Goal: Check status

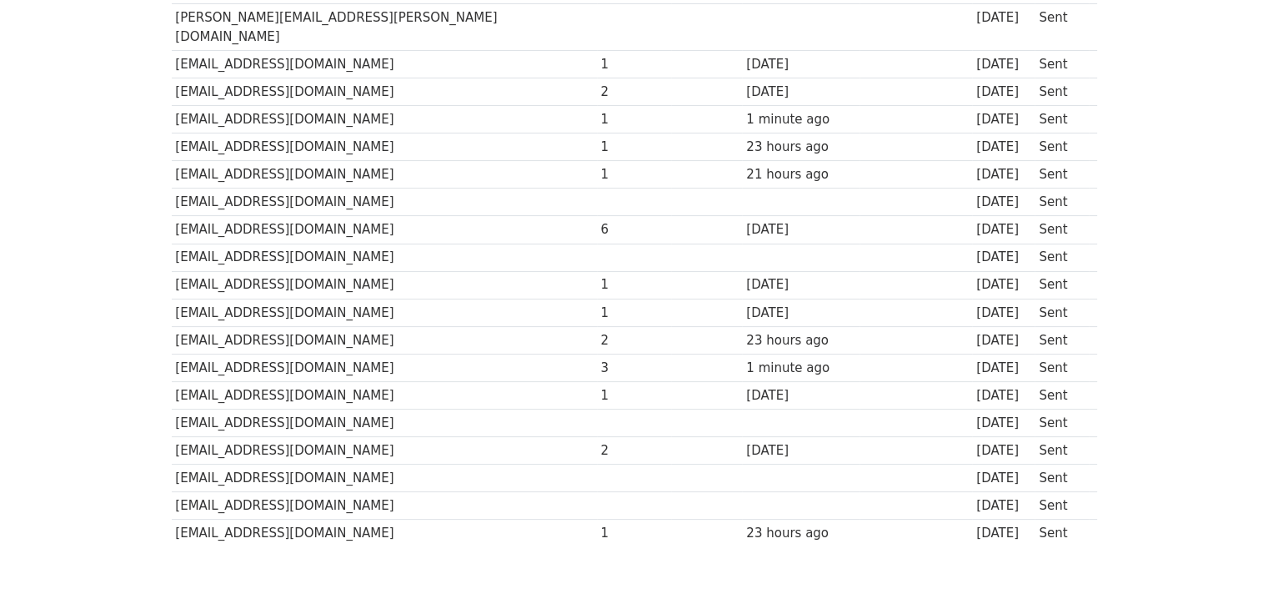
scroll to position [307, 0]
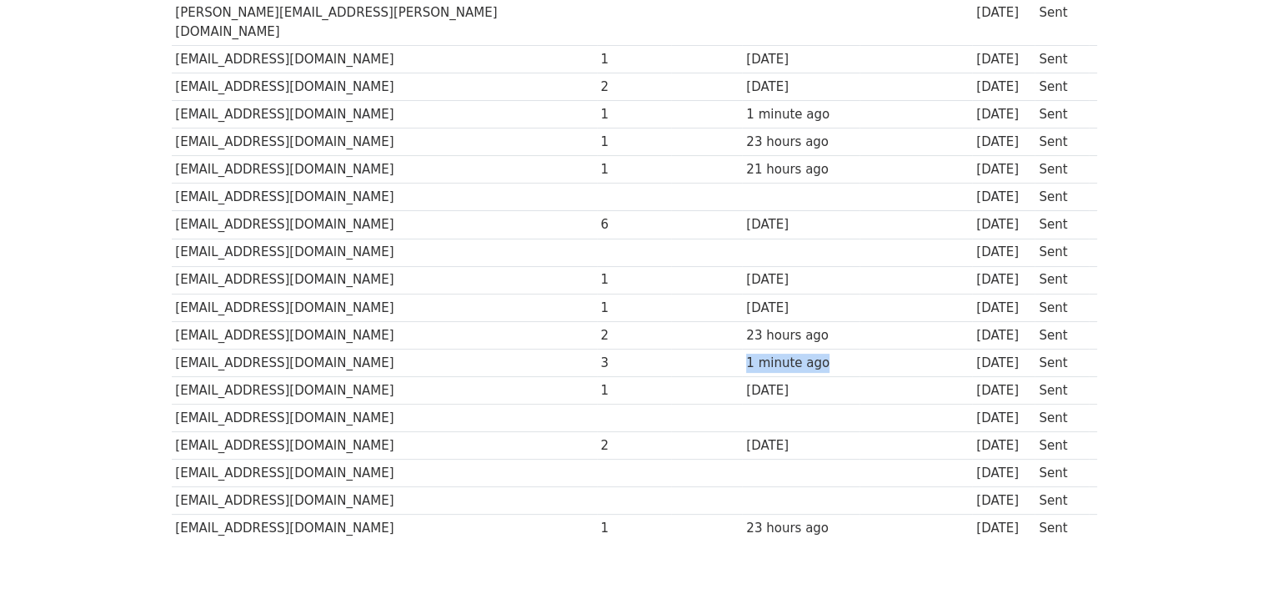
drag, startPoint x: 640, startPoint y: 339, endPoint x: 723, endPoint y: 337, distance: 82.6
click at [723, 348] on tr "ml@peugeotvelizy.com.ar 3 1 minute ago 4 days ago Sent" at bounding box center [634, 362] width 925 height 28
click at [746, 353] on div "1 minute ago" at bounding box center [800, 362] width 108 height 19
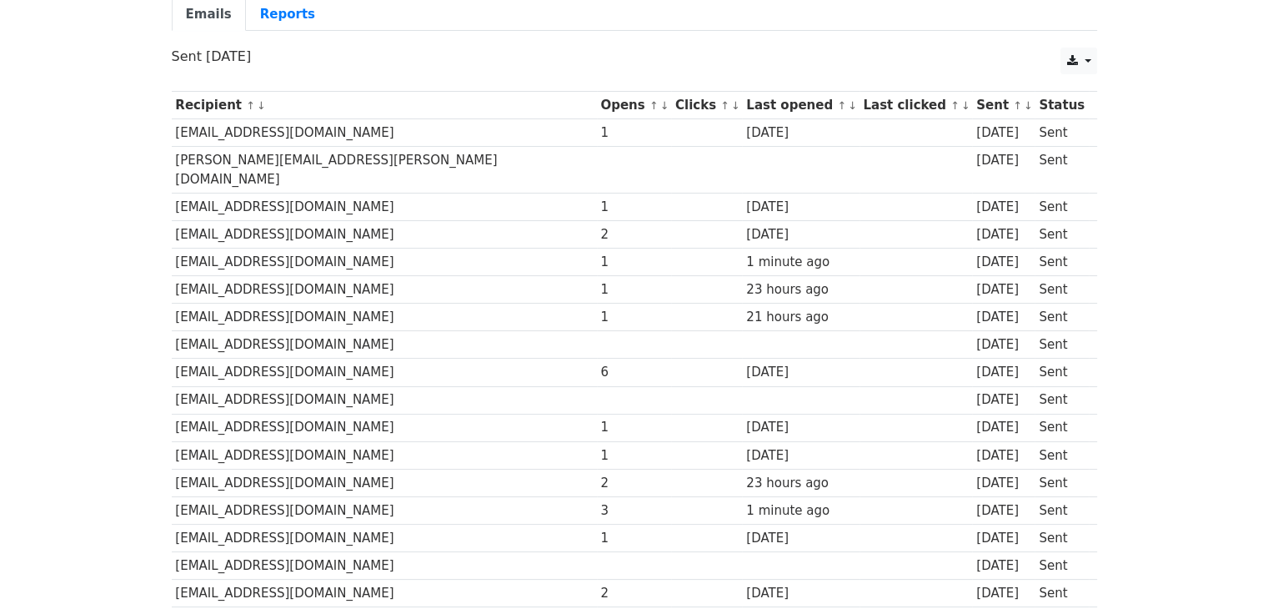
scroll to position [147, 0]
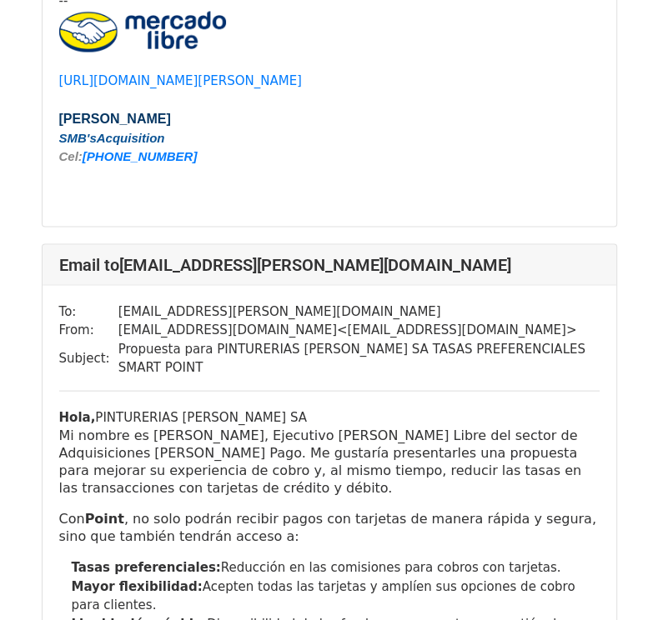
scroll to position [24613, 0]
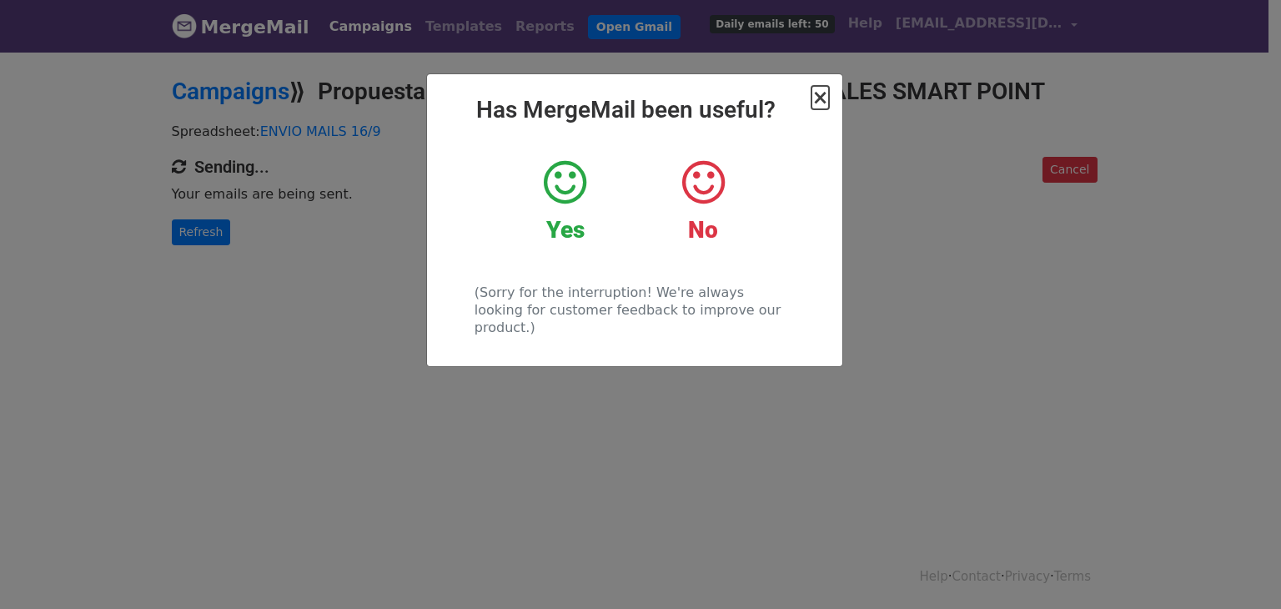
click at [826, 97] on span "×" at bounding box center [819, 97] width 17 height 23
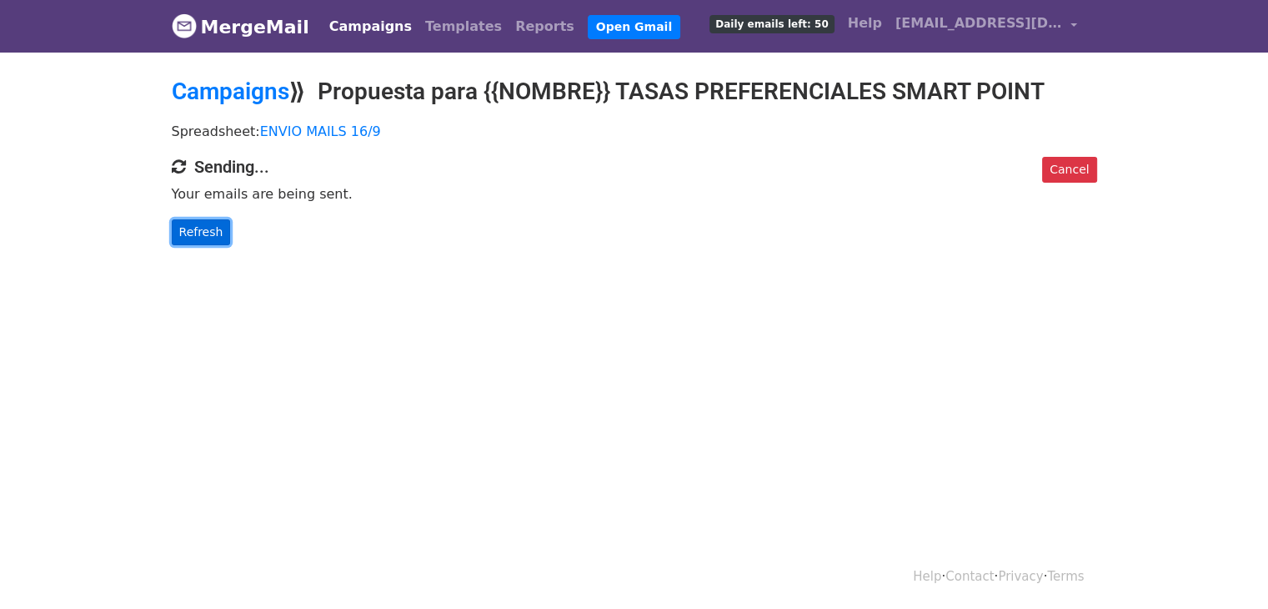
click at [196, 225] on link "Refresh" at bounding box center [201, 232] width 59 height 26
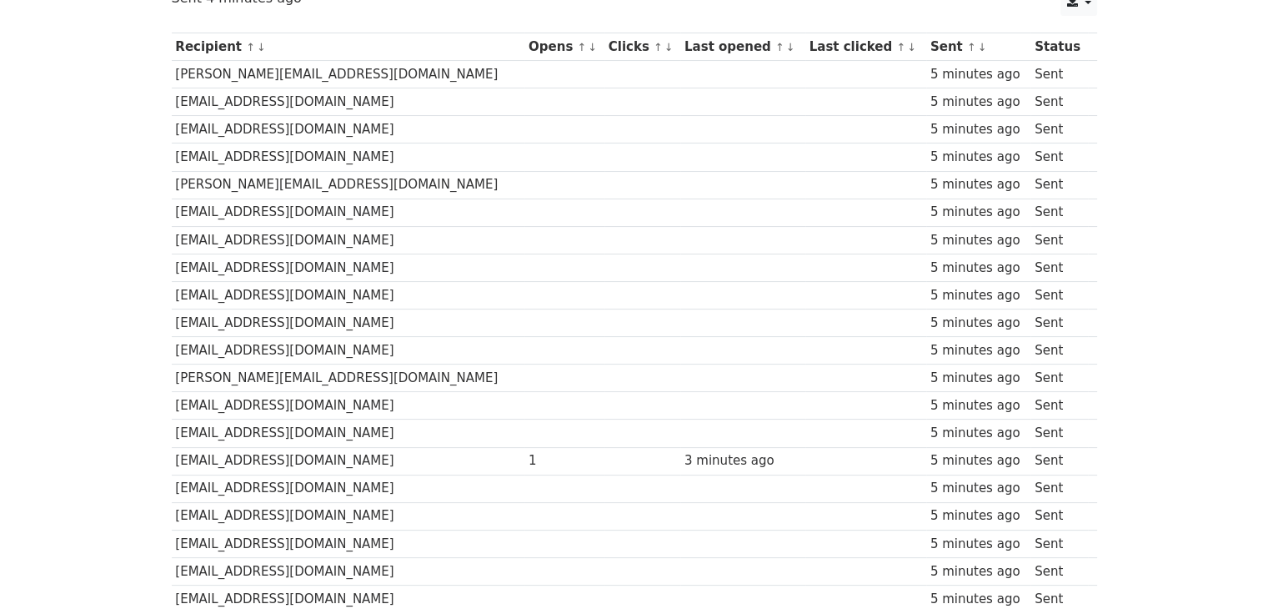
scroll to position [104, 0]
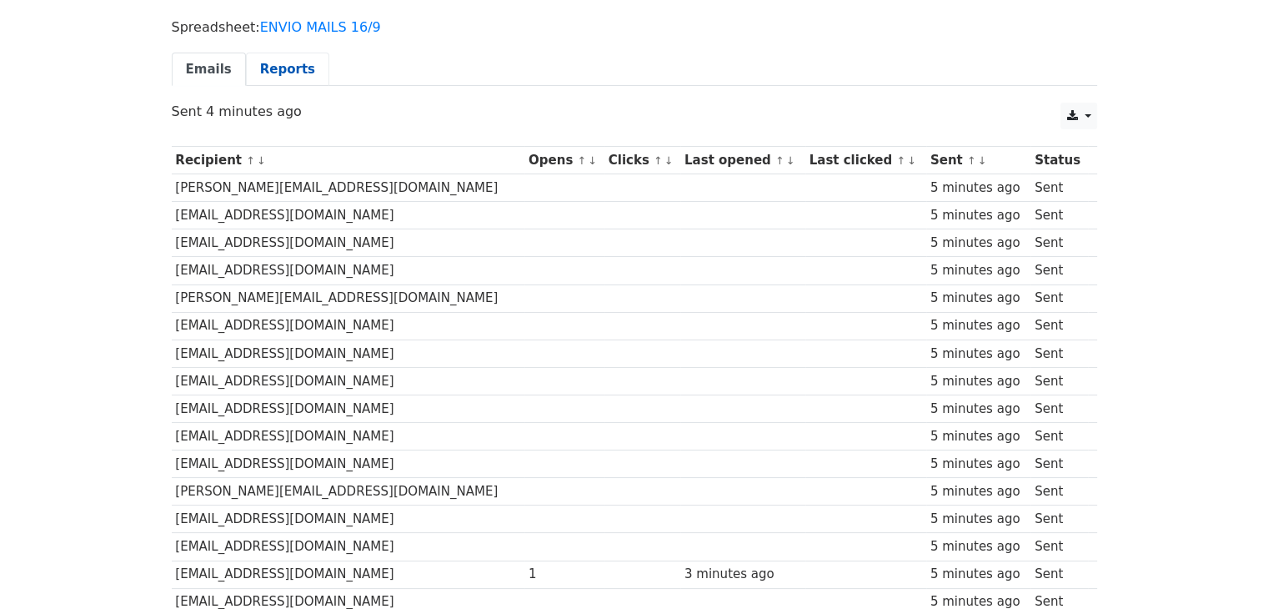
click at [258, 63] on link "Reports" at bounding box center [287, 70] width 83 height 34
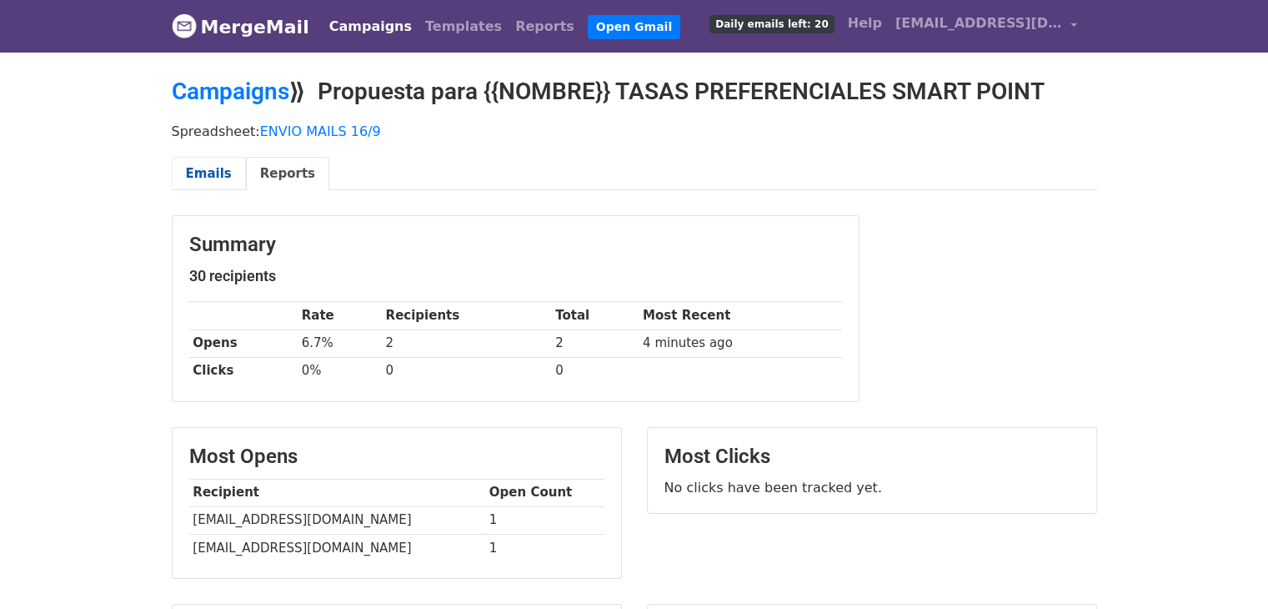
click at [216, 168] on link "Emails" at bounding box center [209, 174] width 74 height 34
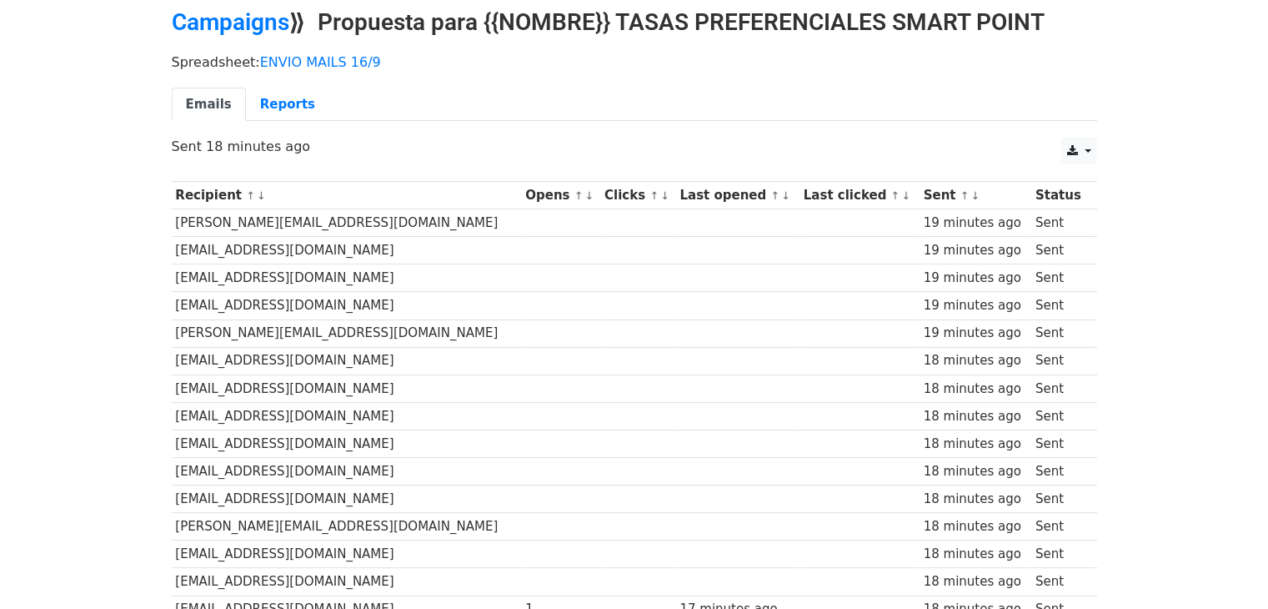
scroll to position [20, 0]
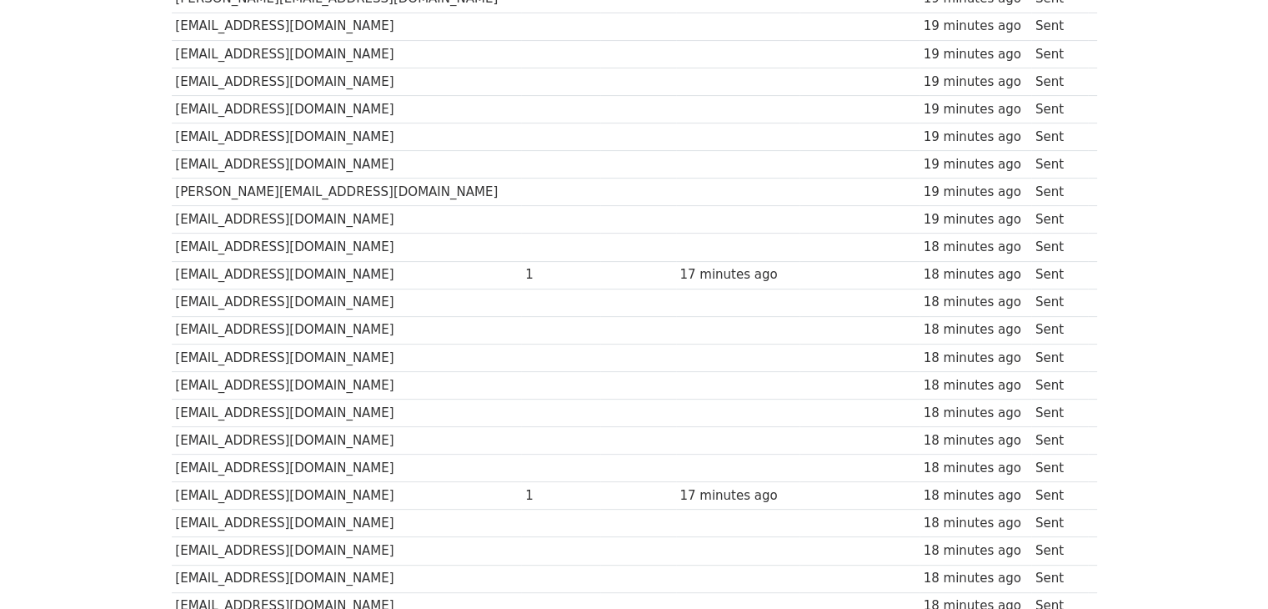
scroll to position [594, 0]
